Goal: Navigation & Orientation: Find specific page/section

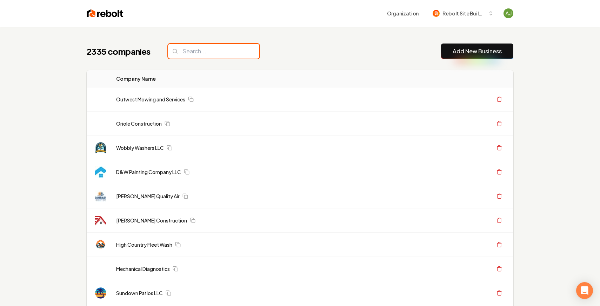
click at [215, 58] on input "search" at bounding box center [213, 51] width 91 height 15
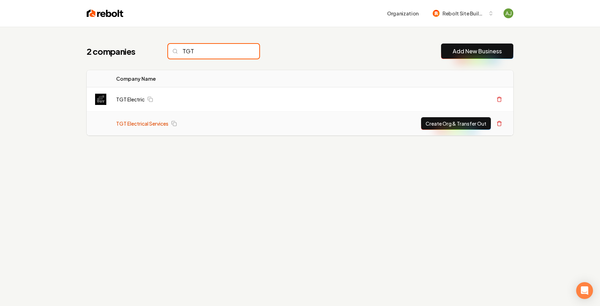
type input "TGT"
click at [156, 122] on link "TGT Electrical Services" at bounding box center [142, 123] width 52 height 7
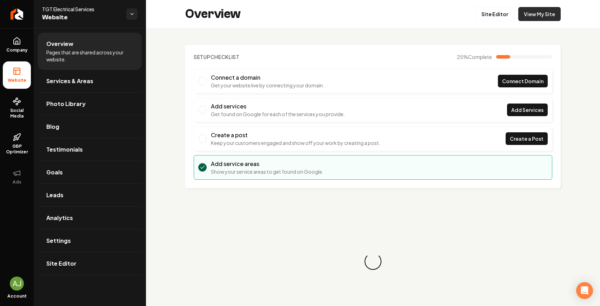
click at [532, 21] on link "View My Site" at bounding box center [539, 14] width 42 height 14
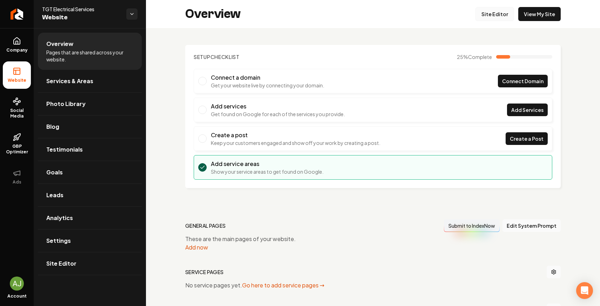
click at [492, 14] on link "Site Editor" at bounding box center [495, 14] width 39 height 14
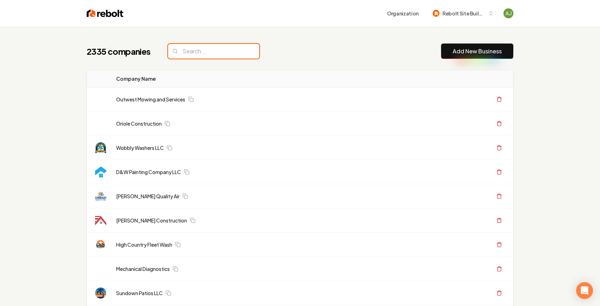
click at [211, 53] on input "search" at bounding box center [213, 51] width 91 height 15
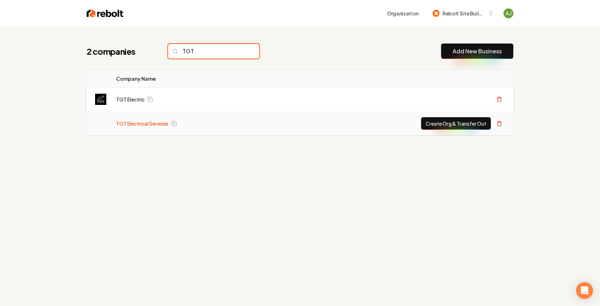
type input "TGT"
click at [149, 120] on link "TGT Electrical Services" at bounding box center [142, 123] width 52 height 7
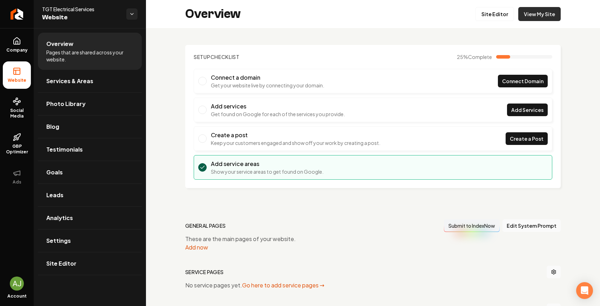
click at [544, 15] on link "View My Site" at bounding box center [539, 14] width 42 height 14
click at [546, 15] on link "View My Site" at bounding box center [539, 14] width 42 height 14
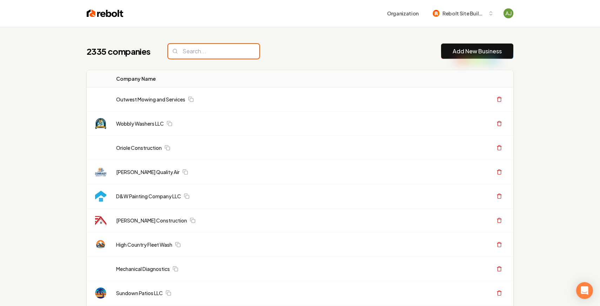
click at [199, 46] on input "search" at bounding box center [213, 51] width 91 height 15
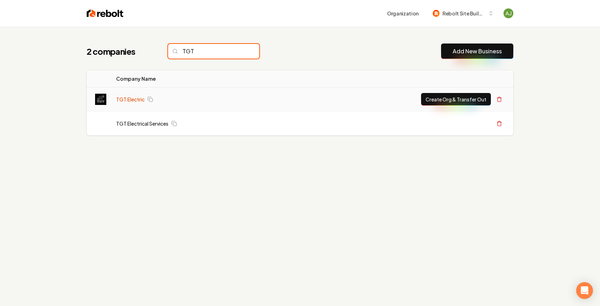
type input "TGT"
click at [130, 99] on link "TGT Electric" at bounding box center [130, 99] width 28 height 7
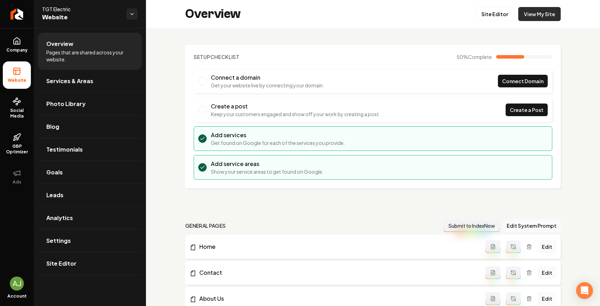
click at [542, 8] on link "View My Site" at bounding box center [539, 14] width 42 height 14
